Goal: Task Accomplishment & Management: Complete application form

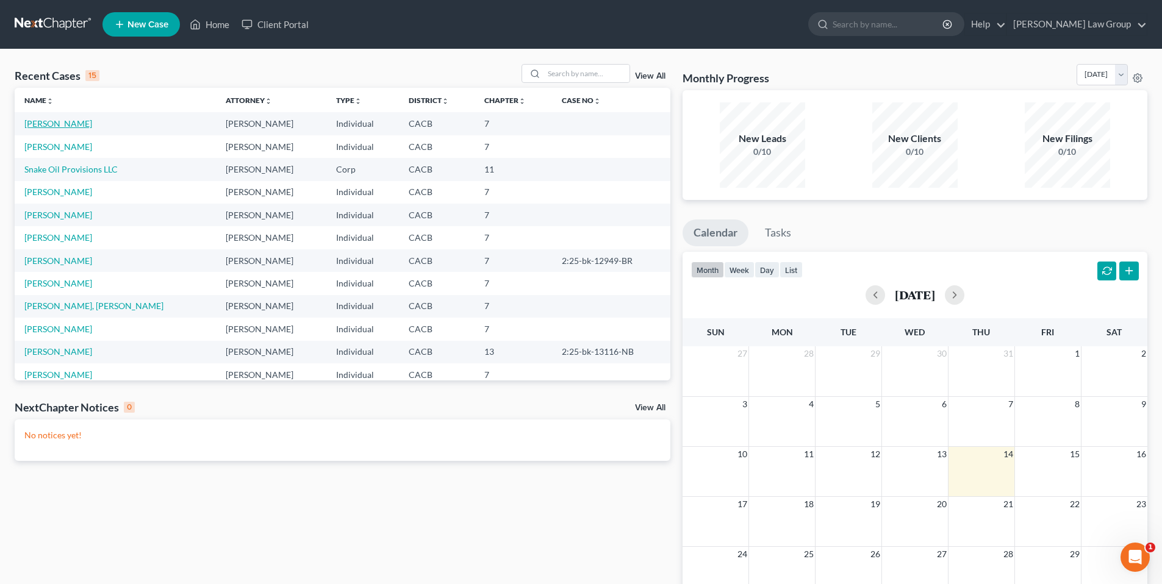
click at [62, 122] on link "[PERSON_NAME]" at bounding box center [58, 123] width 68 height 10
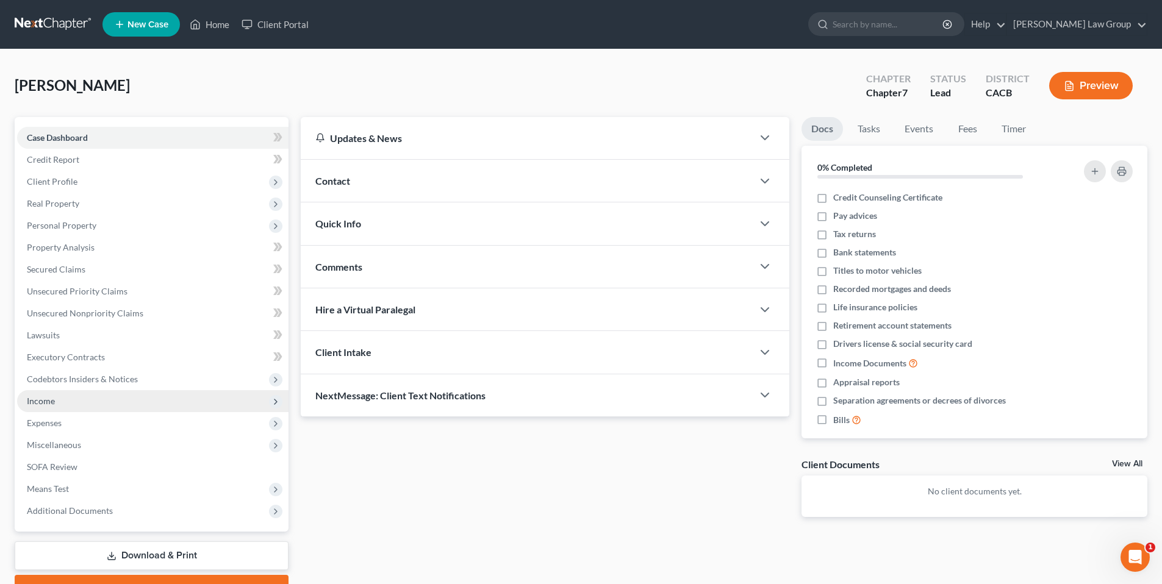
click at [43, 401] on span "Income" at bounding box center [41, 401] width 28 height 10
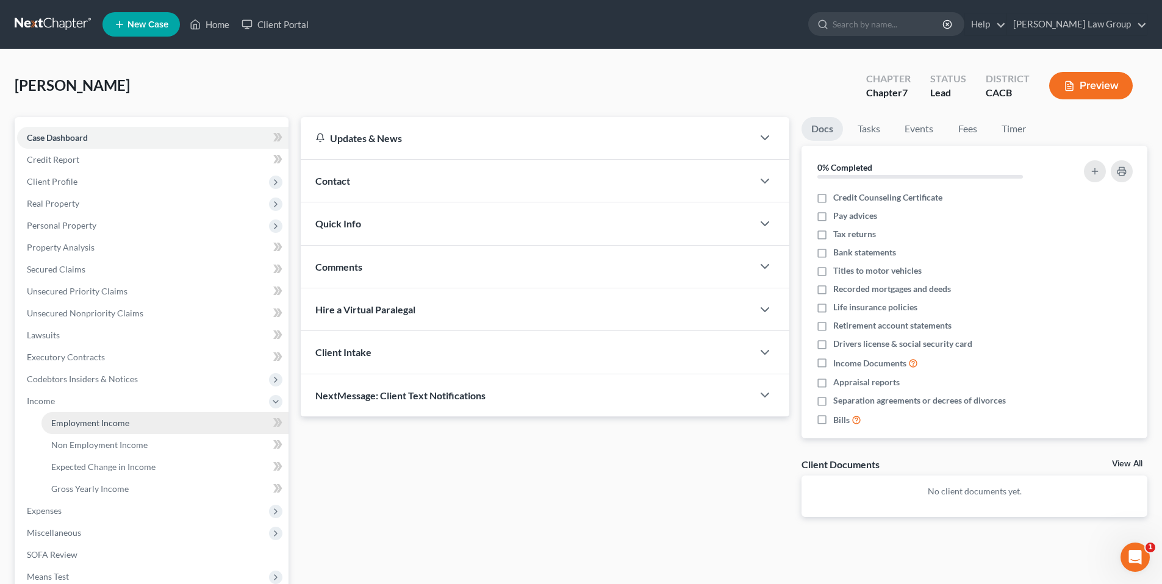
click at [70, 428] on span "Employment Income" at bounding box center [90, 423] width 78 height 10
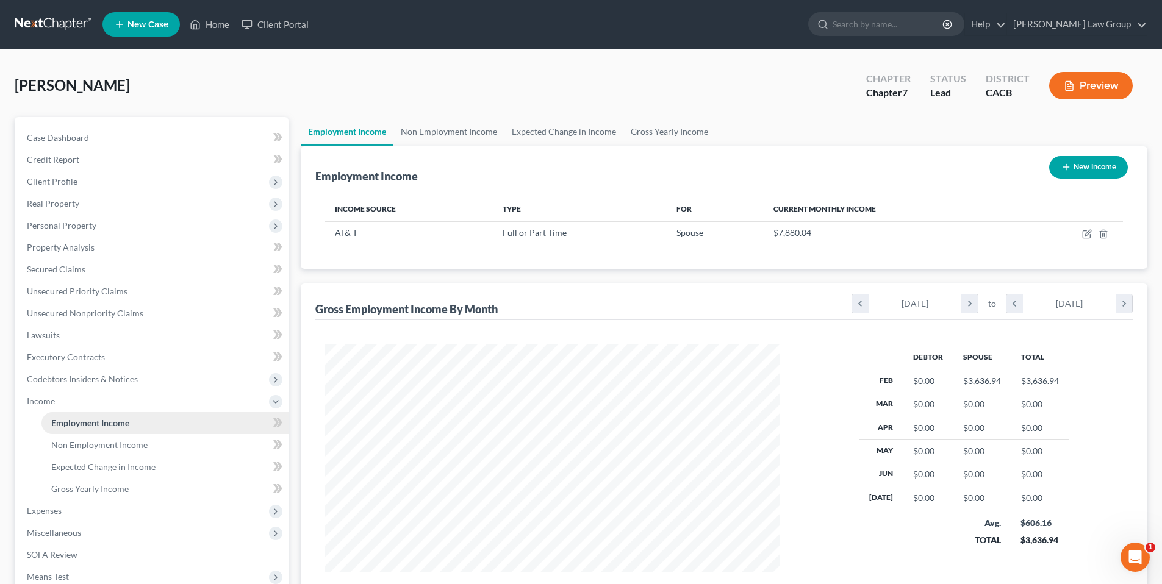
scroll to position [228, 480]
click at [121, 442] on span "Non Employment Income" at bounding box center [99, 445] width 96 height 10
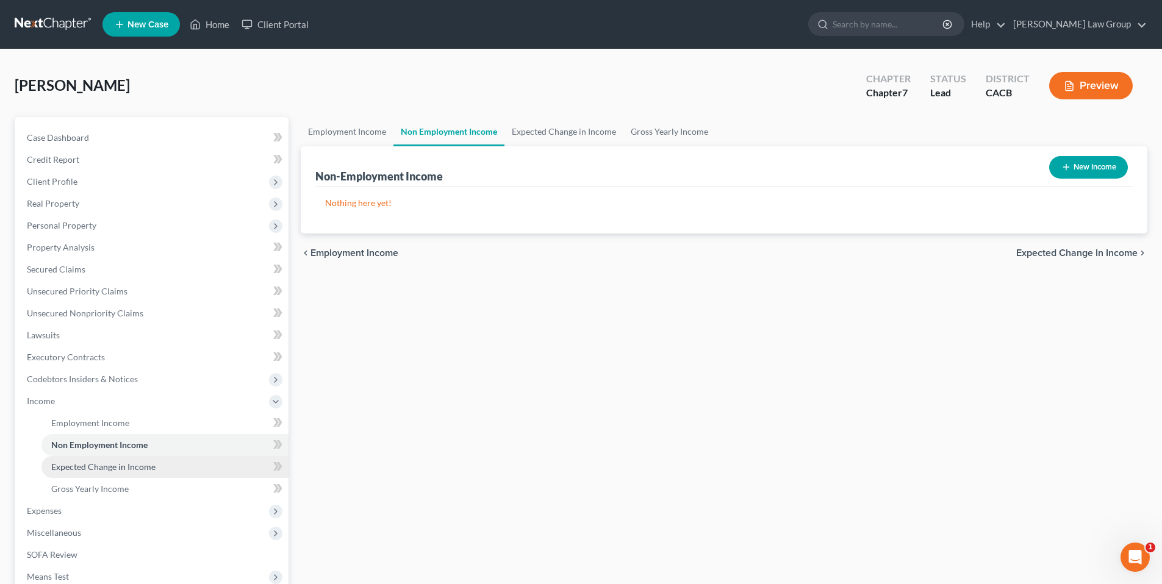
click at [110, 462] on span "Expected Change in Income" at bounding box center [103, 467] width 104 height 10
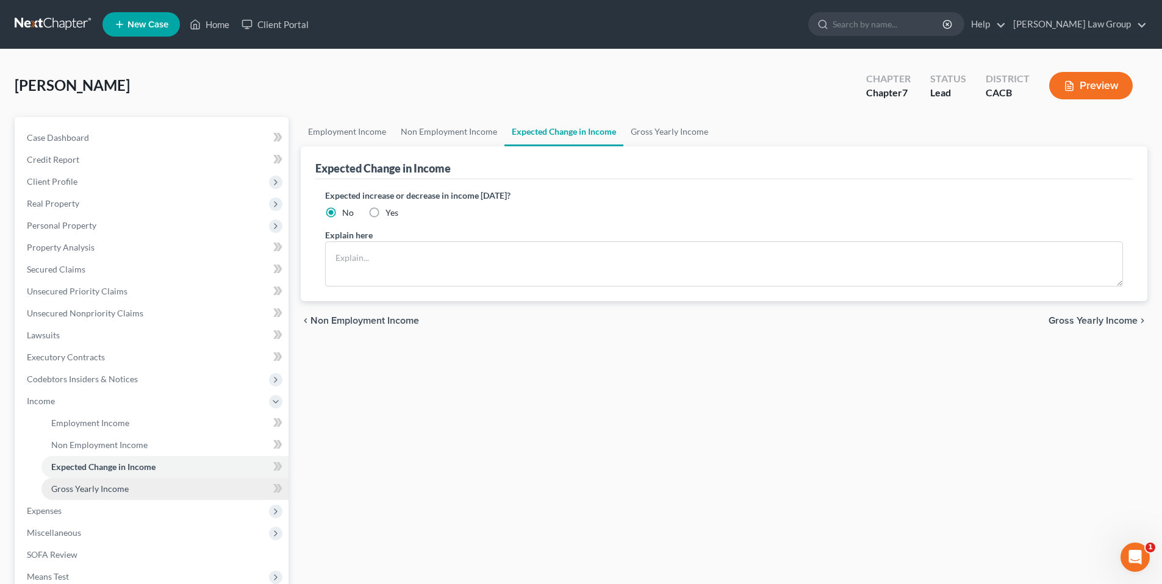
click at [96, 488] on span "Gross Yearly Income" at bounding box center [89, 489] width 77 height 10
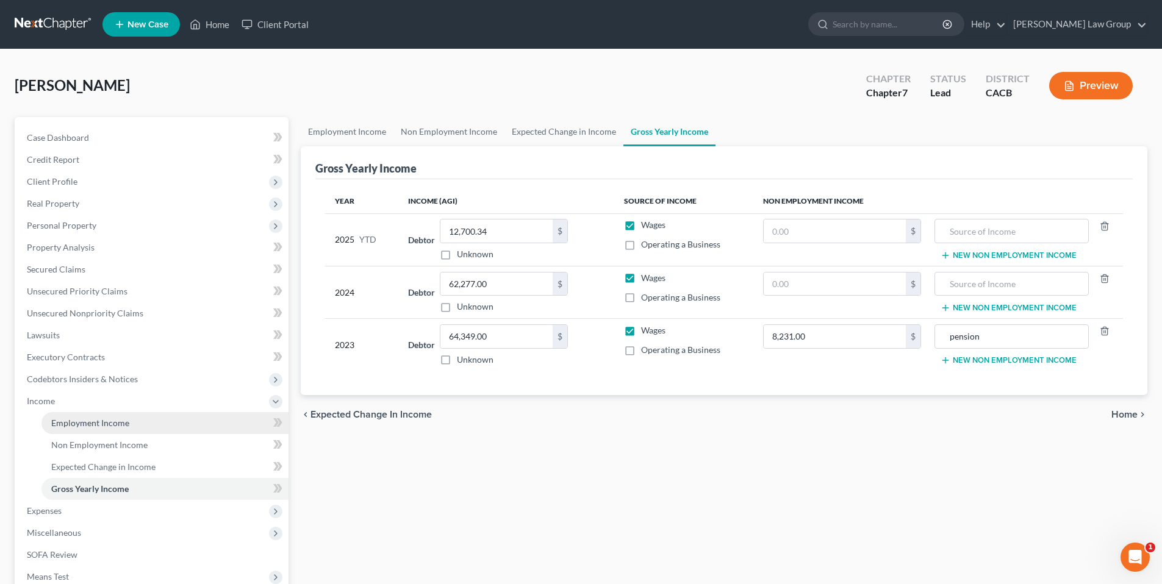
click at [104, 420] on span "Employment Income" at bounding box center [90, 423] width 78 height 10
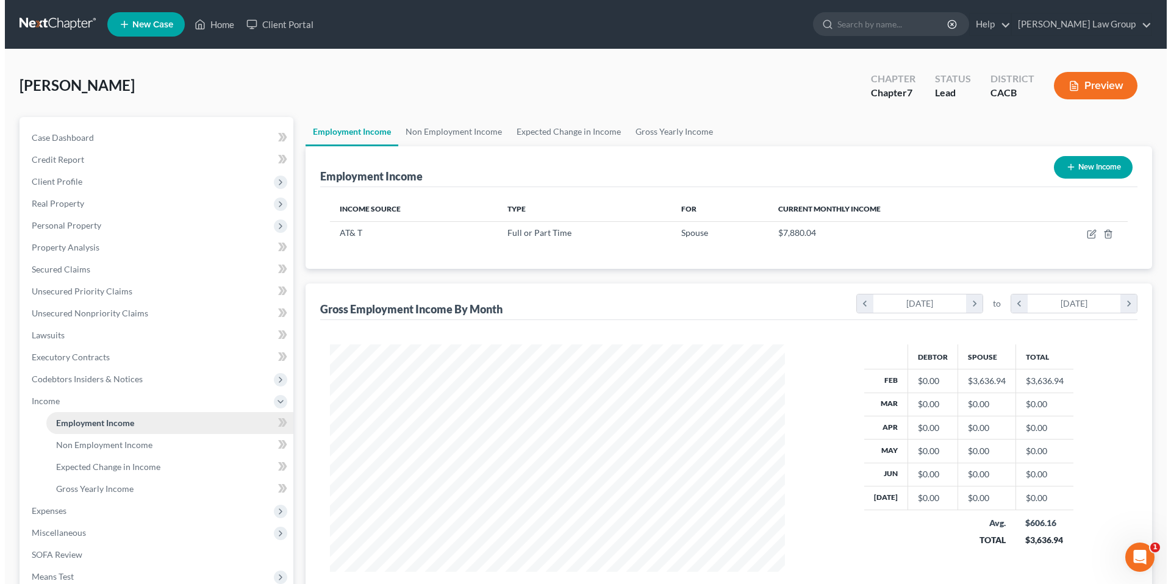
scroll to position [228, 480]
click at [1104, 161] on button "New Income" at bounding box center [1088, 167] width 79 height 23
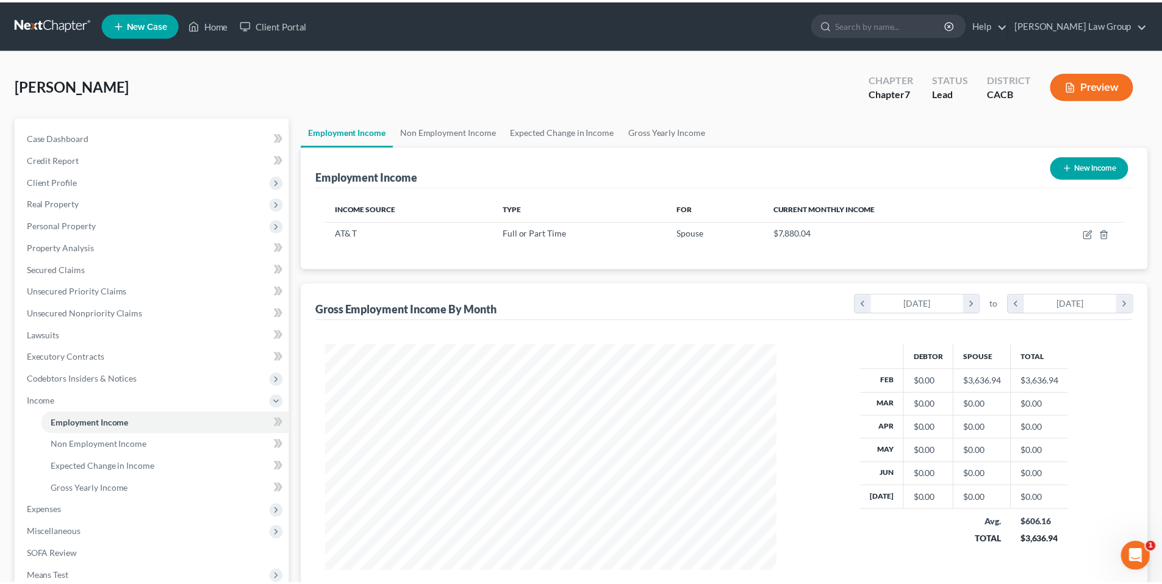
scroll to position [229, 483]
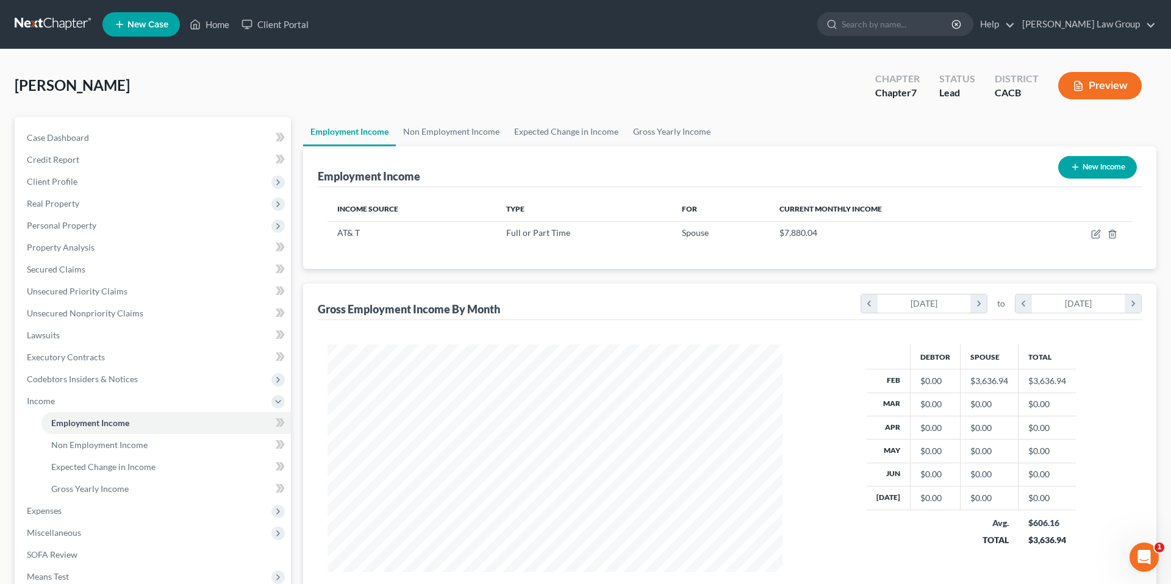
select select "0"
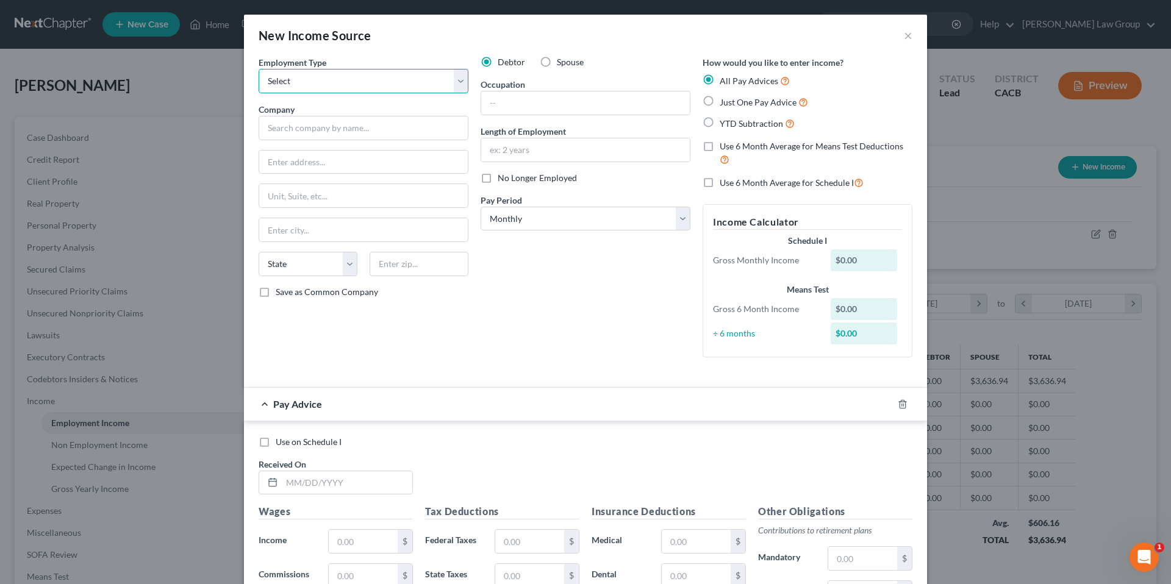
click at [458, 77] on select "Select Full or [DEMOGRAPHIC_DATA] Employment Self Employment" at bounding box center [364, 81] width 210 height 24
select select "0"
click at [259, 69] on select "Select Full or [DEMOGRAPHIC_DATA] Employment Self Employment" at bounding box center [364, 81] width 210 height 24
click at [314, 133] on input "text" at bounding box center [364, 128] width 210 height 24
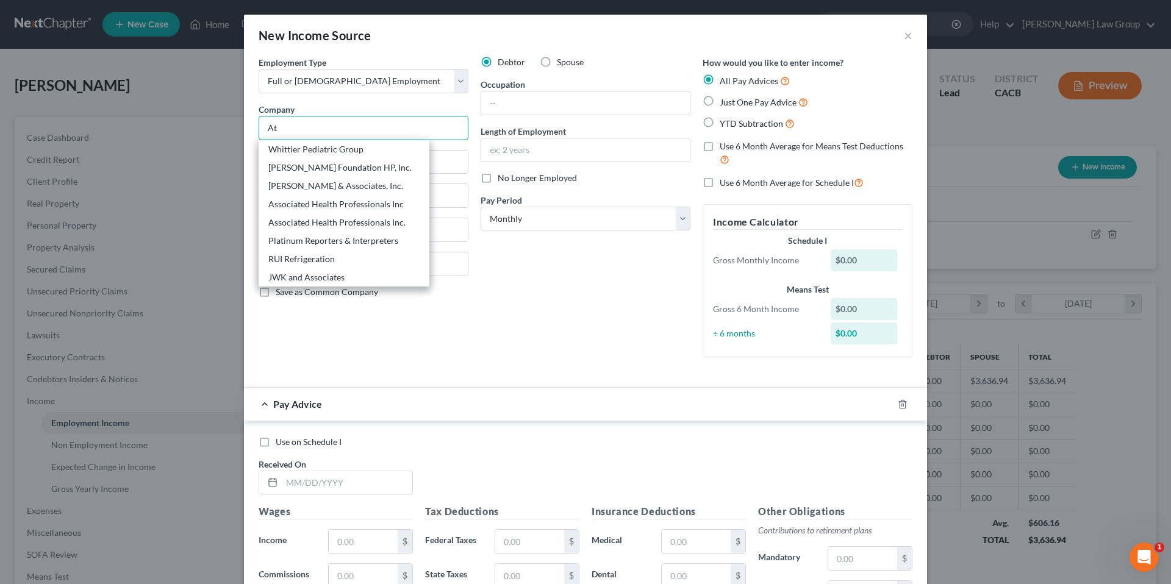
type input "At"
click at [557, 63] on label "Spouse" at bounding box center [570, 62] width 27 height 12
click at [562, 63] on input "Spouse" at bounding box center [566, 60] width 8 height 8
radio input "true"
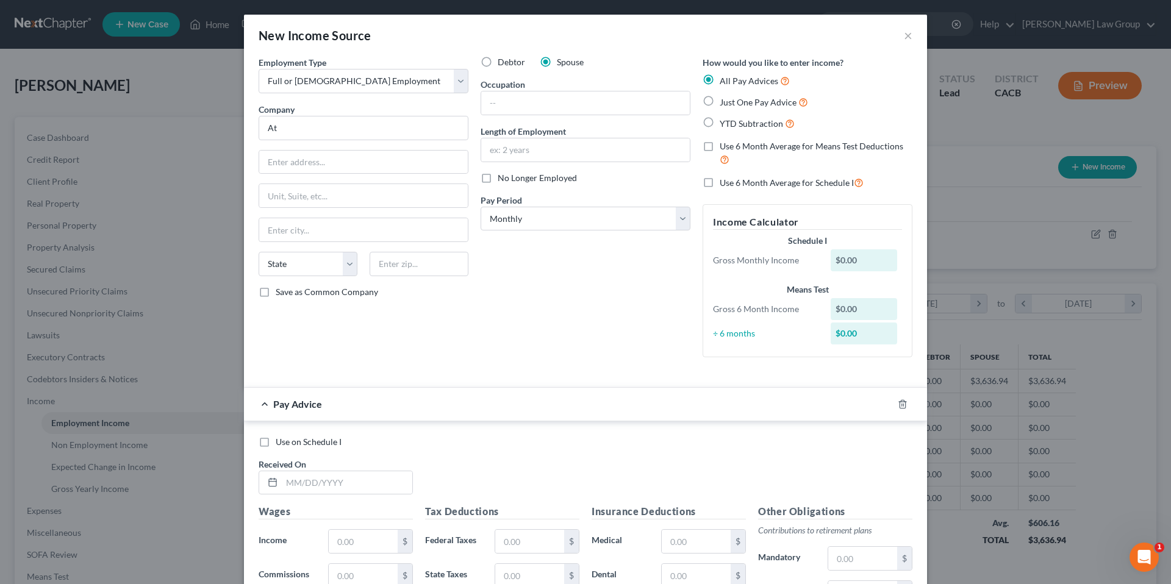
click at [557, 63] on label "Spouse" at bounding box center [570, 62] width 27 height 12
click at [562, 63] on input "Spouse" at bounding box center [566, 60] width 8 height 8
click at [904, 32] on button "×" at bounding box center [908, 35] width 9 height 15
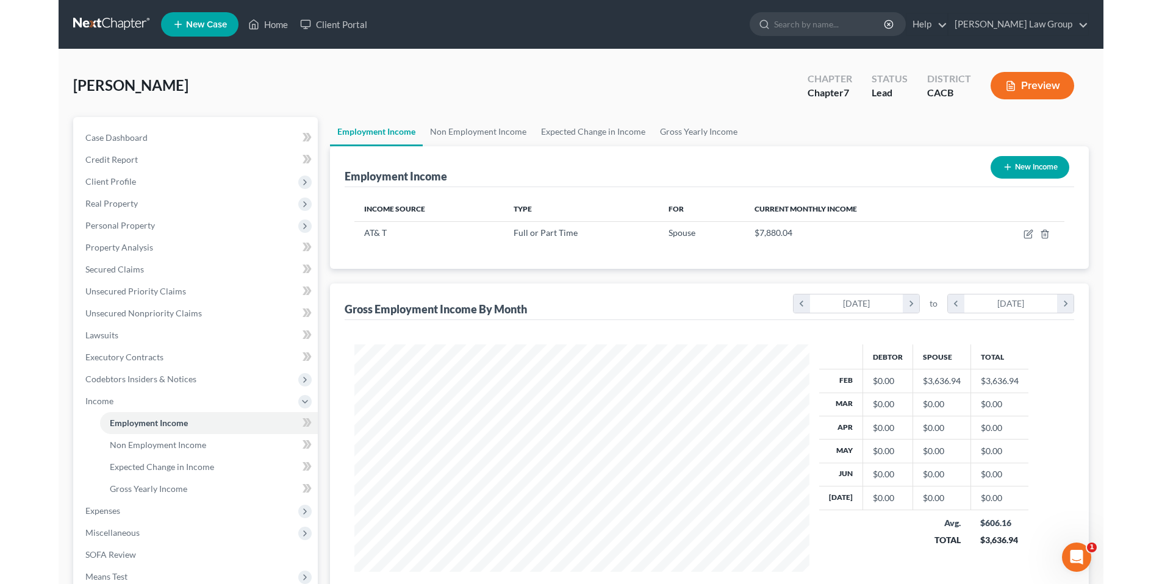
scroll to position [228, 480]
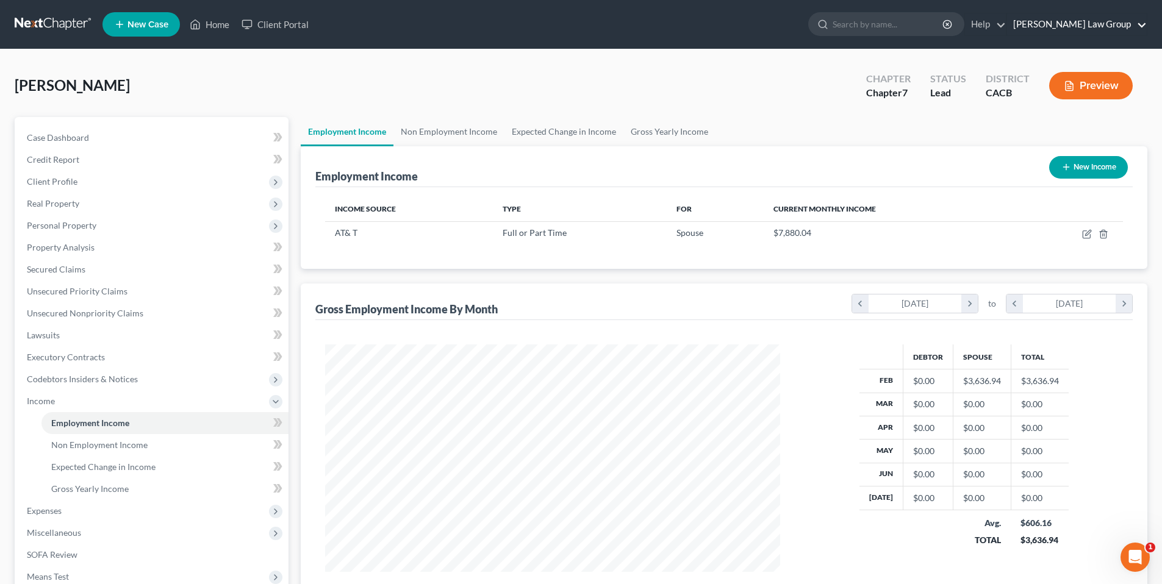
click at [1098, 30] on link "[PERSON_NAME] Law Group" at bounding box center [1077, 24] width 140 height 22
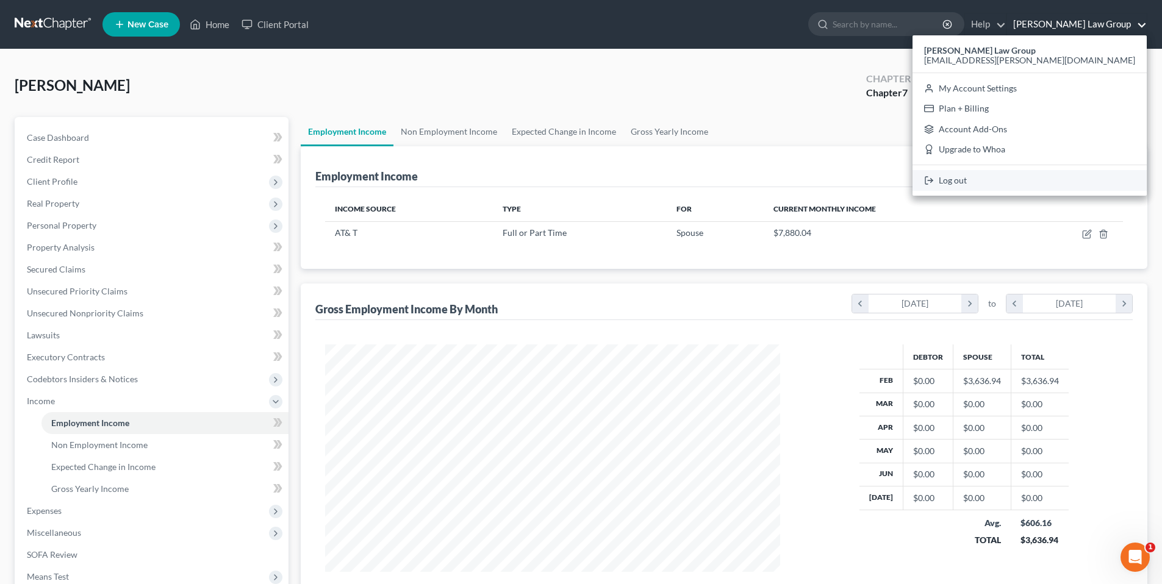
click at [1051, 183] on link "Log out" at bounding box center [1030, 180] width 234 height 21
